Goal: Task Accomplishment & Management: Use online tool/utility

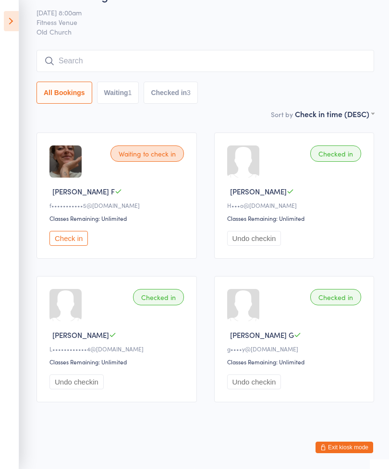
click at [11, 30] on icon at bounding box center [11, 21] width 15 height 20
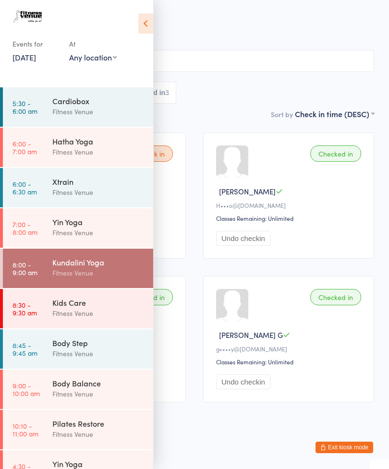
click at [108, 381] on div "Body Balance" at bounding box center [98, 383] width 93 height 11
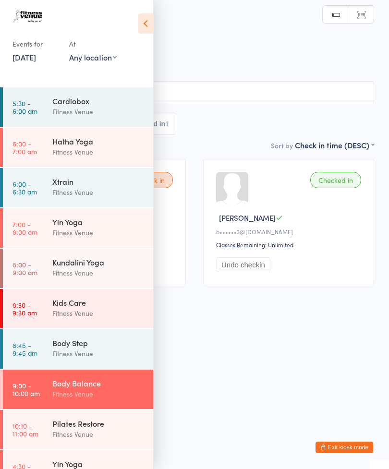
click at [237, 394] on html "You have now entered Kiosk Mode. Members will be able to check themselves in us…" at bounding box center [194, 234] width 389 height 469
click at [144, 21] on icon at bounding box center [145, 23] width 15 height 20
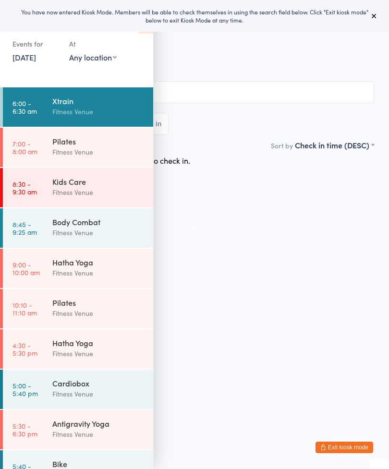
click at [261, 330] on html "You have now entered Kiosk Mode. Members will be able to check themselves in us…" at bounding box center [194, 234] width 389 height 469
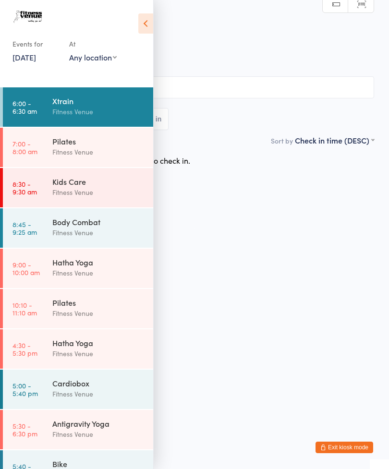
click at [142, 29] on icon at bounding box center [145, 23] width 15 height 20
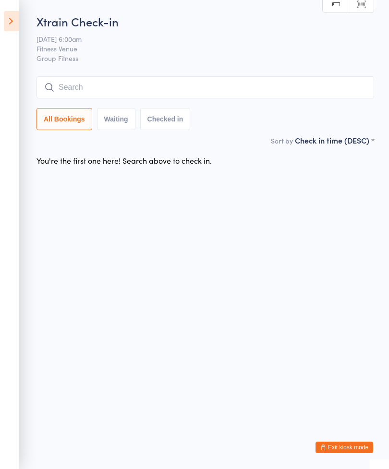
click at [16, 17] on icon at bounding box center [11, 21] width 15 height 20
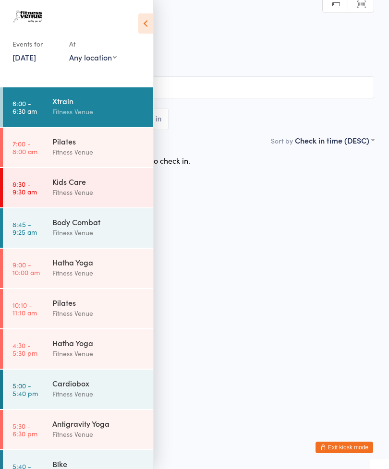
click at [142, 28] on icon at bounding box center [145, 23] width 15 height 20
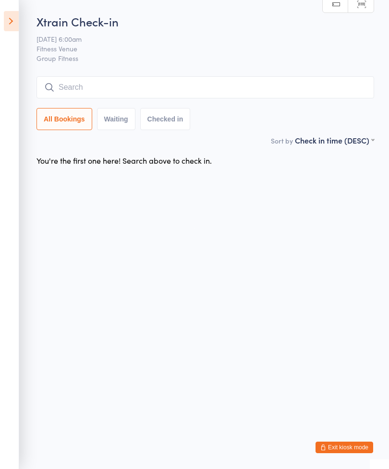
click at [11, 18] on icon at bounding box center [11, 21] width 15 height 20
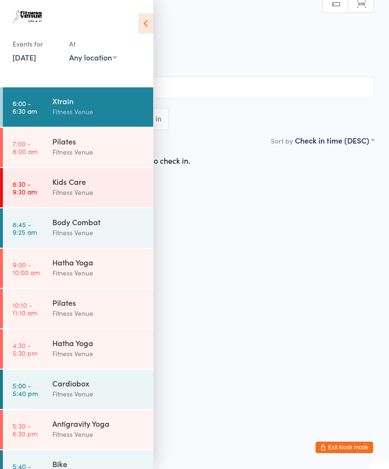
click at [23, 60] on link "21 Jul, 2025" at bounding box center [24, 57] width 24 height 11
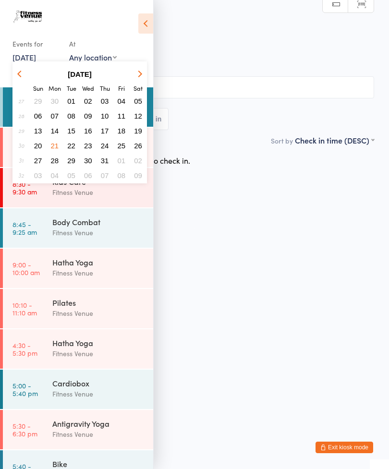
click at [138, 75] on icon "button" at bounding box center [138, 74] width 7 height 7
click at [90, 131] on span "13" at bounding box center [88, 131] width 8 height 8
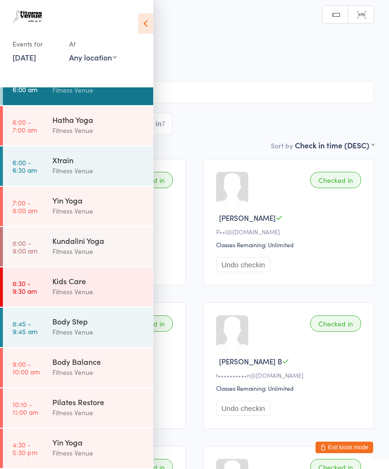
scroll to position [35, 0]
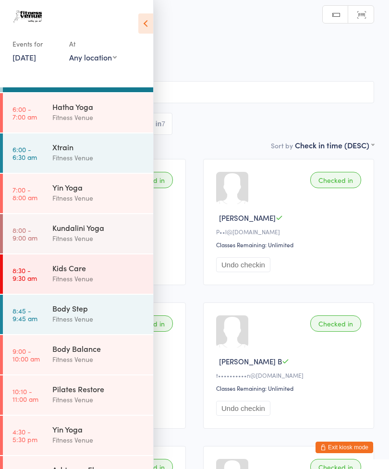
click at [92, 352] on div "Body Balance" at bounding box center [98, 348] width 93 height 11
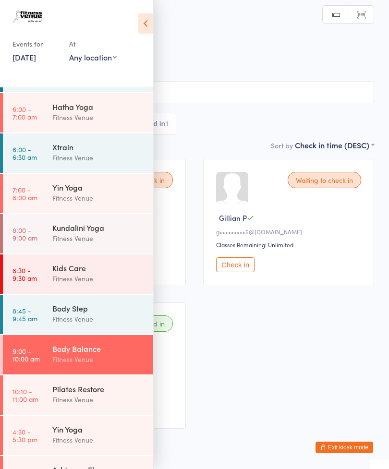
click at [144, 23] on icon at bounding box center [145, 23] width 15 height 20
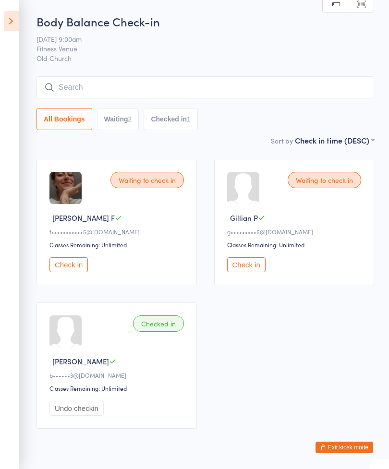
click at [104, 81] on input "search" at bounding box center [205, 87] width 338 height 22
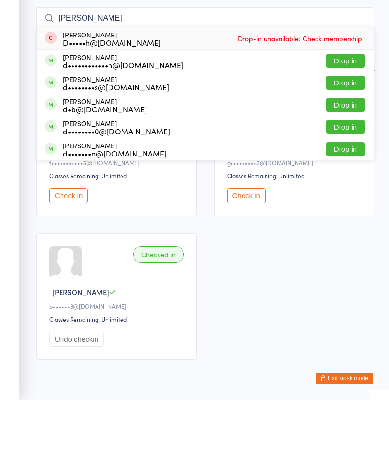
type input "Deborah"
click at [349, 123] on button "Drop in" at bounding box center [345, 130] width 38 height 14
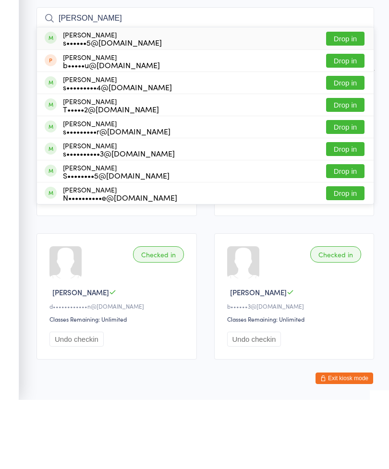
type input "Sue th"
click at [351, 101] on button "Drop in" at bounding box center [345, 108] width 38 height 14
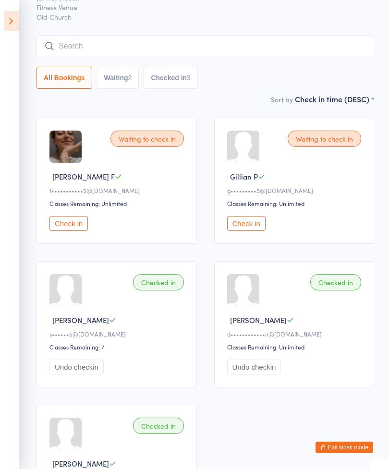
click at [97, 48] on input "search" at bounding box center [205, 46] width 338 height 22
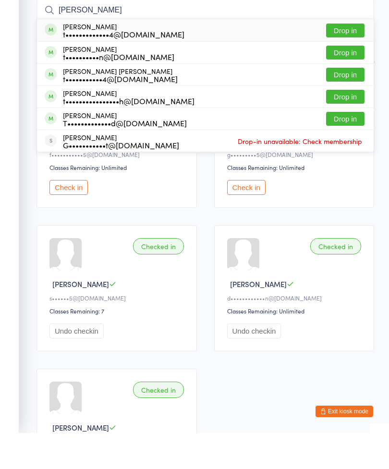
type input "Tanya"
click at [347, 60] on button "Drop in" at bounding box center [345, 67] width 38 height 14
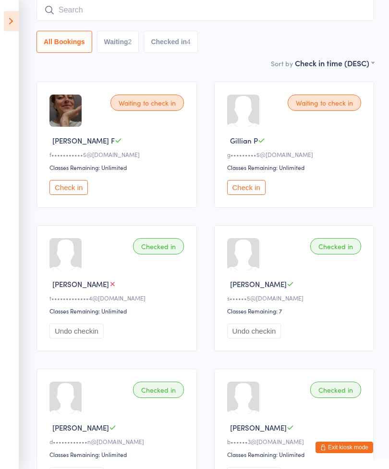
click at [86, 14] on input "search" at bounding box center [205, 10] width 338 height 22
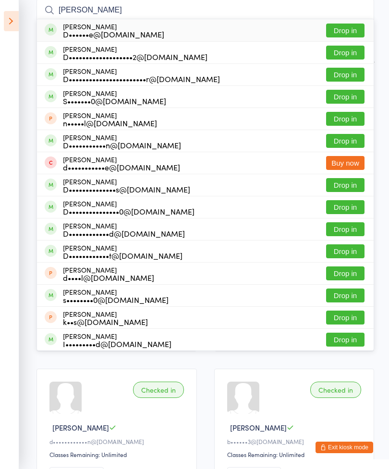
type input "Danielle"
click at [352, 32] on button "Drop in" at bounding box center [345, 31] width 38 height 14
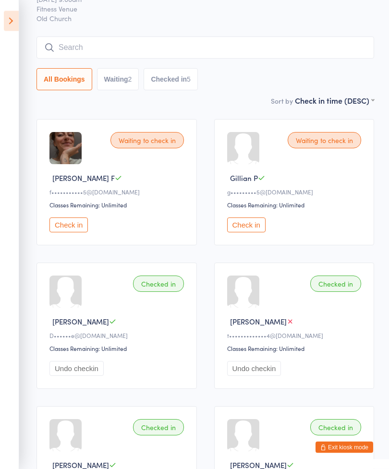
scroll to position [37, 0]
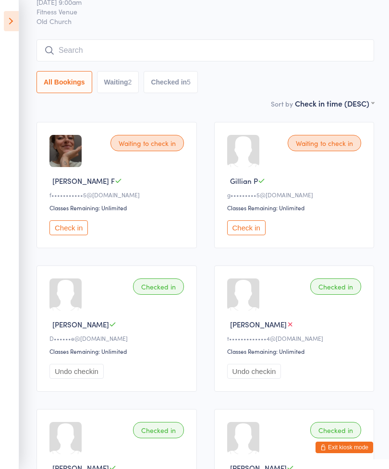
click at [344, 148] on div "Waiting to check in" at bounding box center [324, 143] width 73 height 16
click at [253, 231] on button "Check in" at bounding box center [246, 227] width 38 height 15
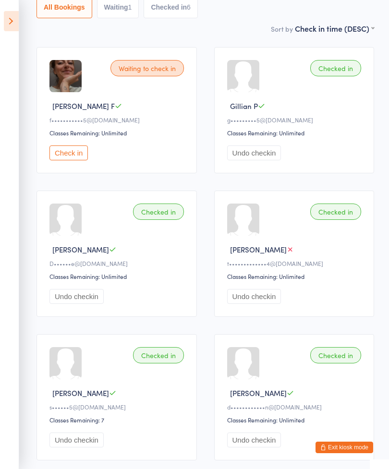
scroll to position [0, 0]
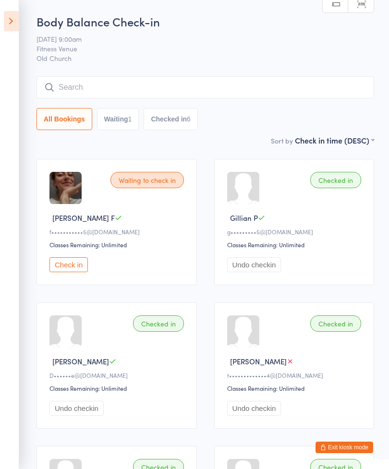
click at [118, 89] on input "search" at bounding box center [205, 87] width 338 height 22
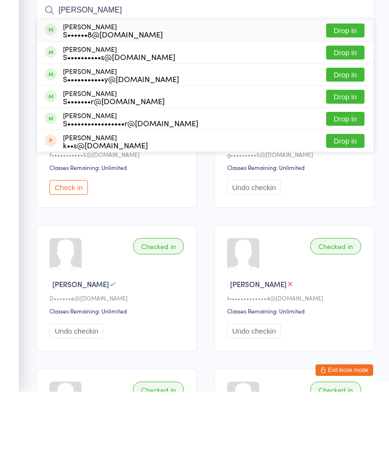
type input "Sophie"
click at [347, 145] on button "Drop in" at bounding box center [345, 152] width 38 height 14
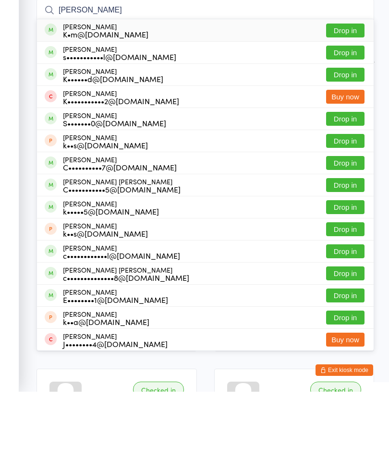
type input "Kim connell"
click at [349, 101] on button "Drop in" at bounding box center [345, 108] width 38 height 14
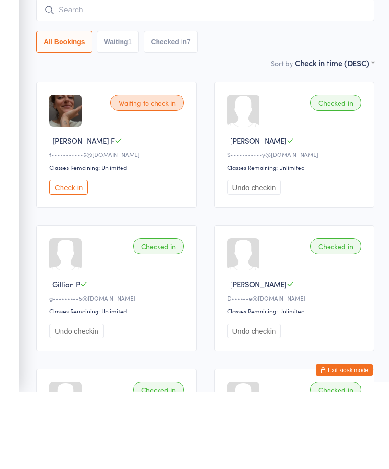
scroll to position [77, 0]
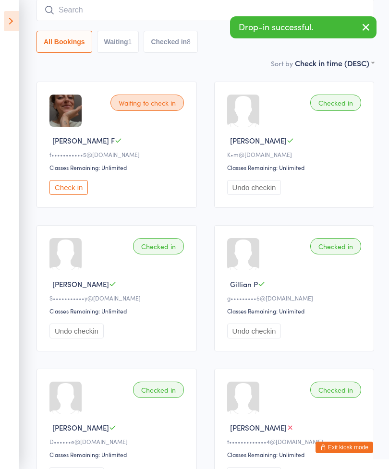
click at [77, 10] on input "search" at bounding box center [205, 10] width 338 height 22
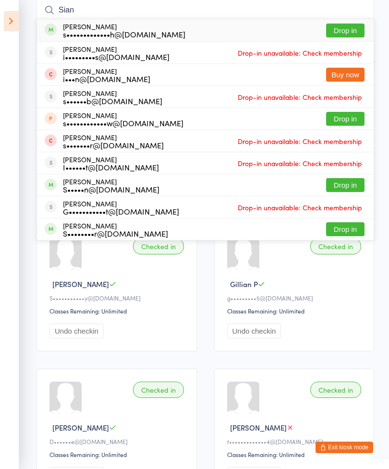
type input "Sian"
click at [351, 34] on button "Drop in" at bounding box center [345, 31] width 38 height 14
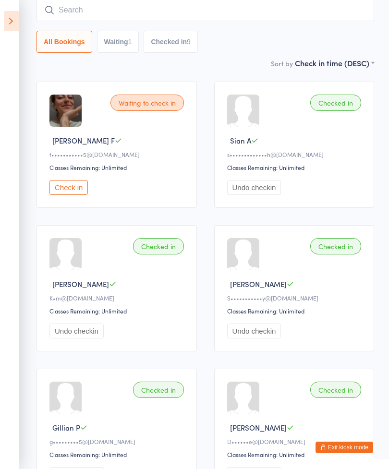
click at [130, 12] on input "search" at bounding box center [205, 10] width 338 height 22
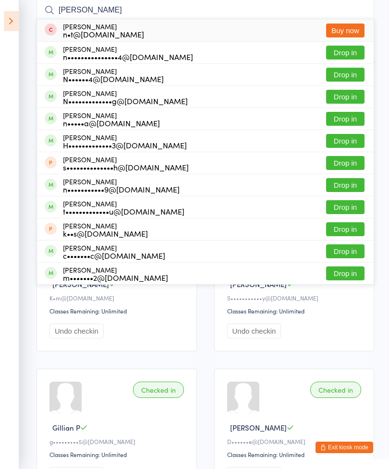
type input "Natalie"
click at [342, 100] on button "Drop in" at bounding box center [345, 97] width 38 height 14
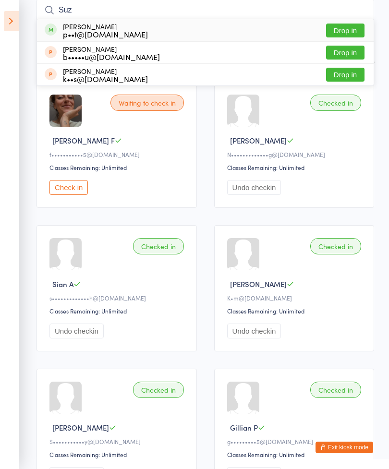
type input "Suz"
click at [350, 30] on button "Drop in" at bounding box center [345, 31] width 38 height 14
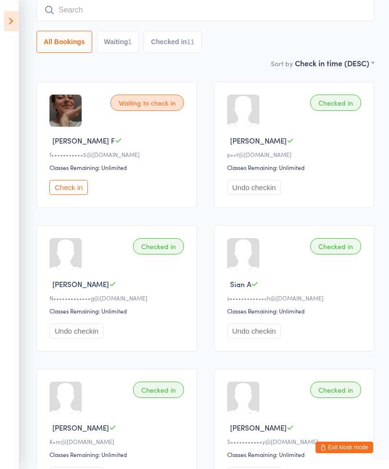
click at [161, 13] on input "search" at bounding box center [205, 10] width 338 height 22
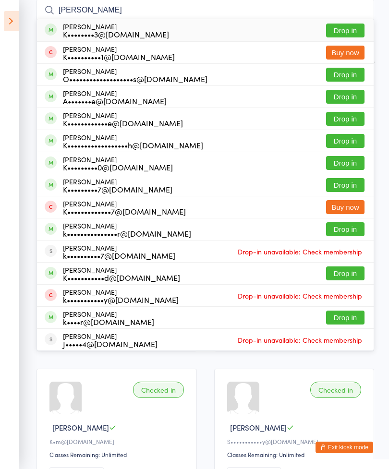
type input "Kate"
click at [342, 102] on button "Drop in" at bounding box center [345, 97] width 38 height 14
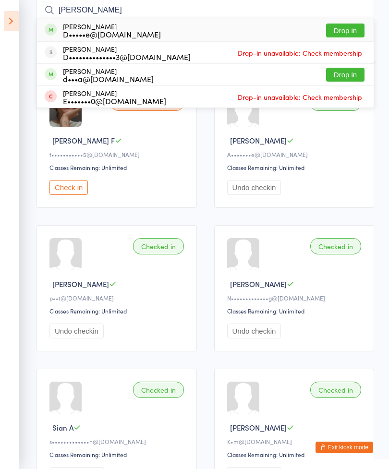
type input "Domin"
click at [345, 32] on button "Drop in" at bounding box center [345, 31] width 38 height 14
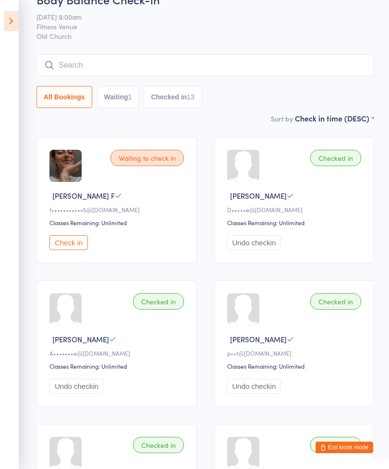
scroll to position [22, 0]
